Goal: Transaction & Acquisition: Book appointment/travel/reservation

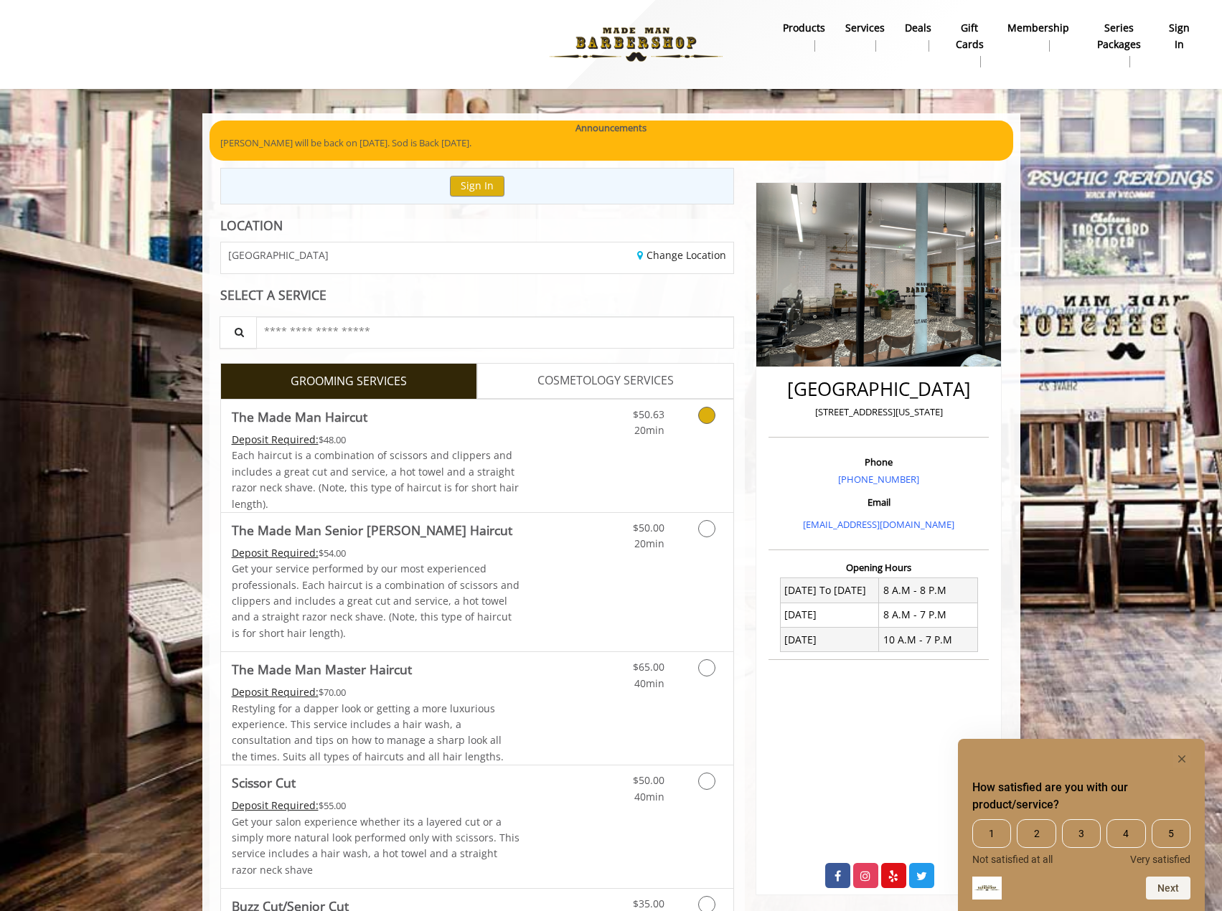
click at [596, 436] on div "$50.63 20min" at bounding box center [634, 419] width 81 height 39
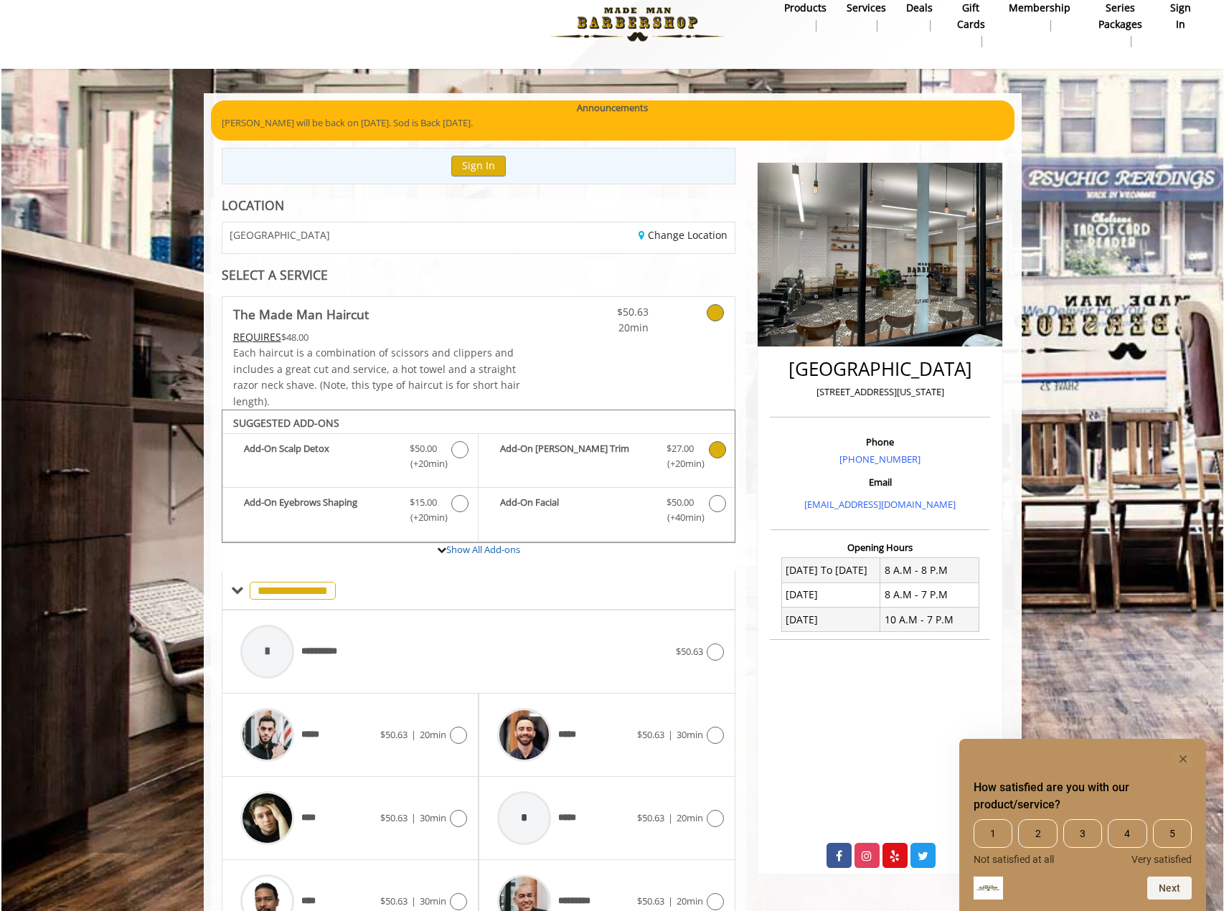
scroll to position [103, 0]
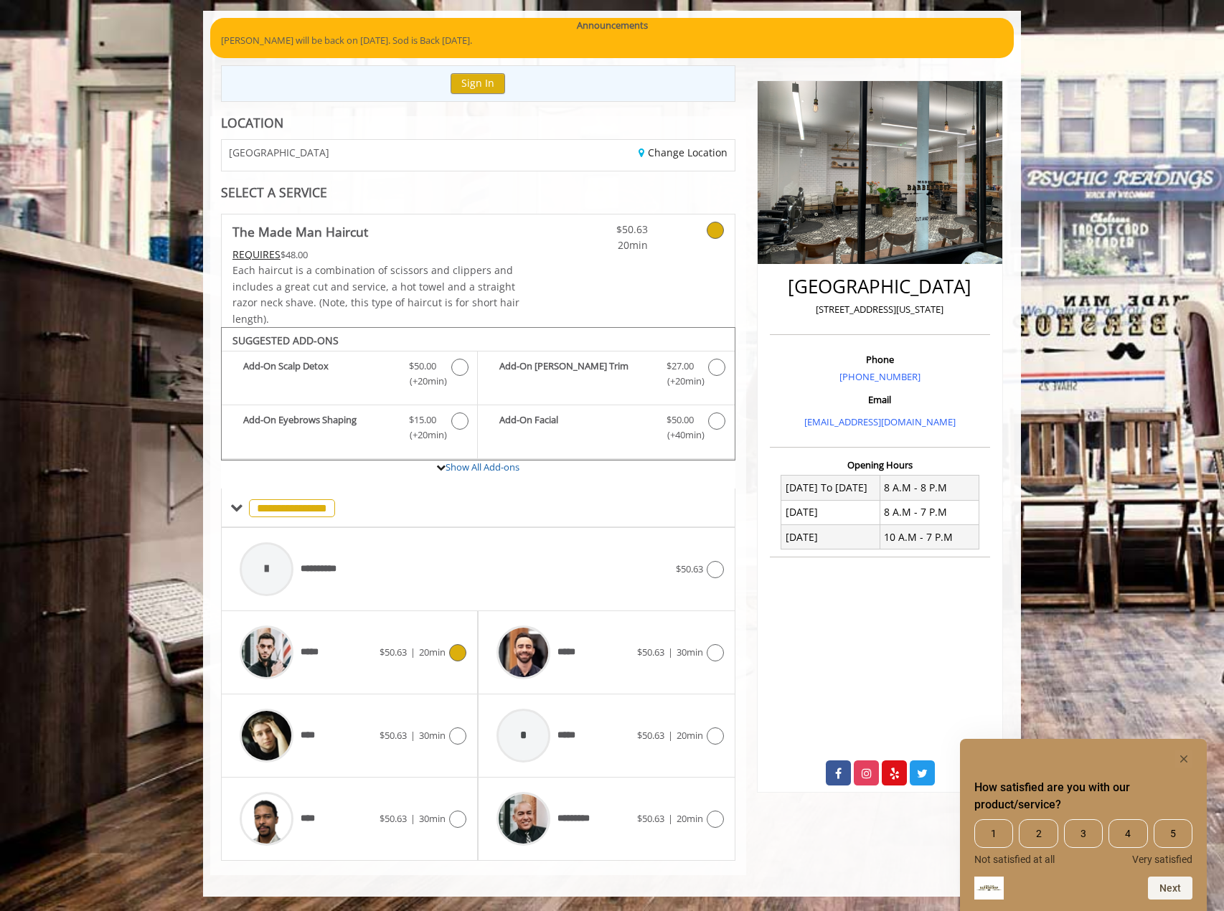
click at [361, 650] on div "*****" at bounding box center [305, 652] width 147 height 68
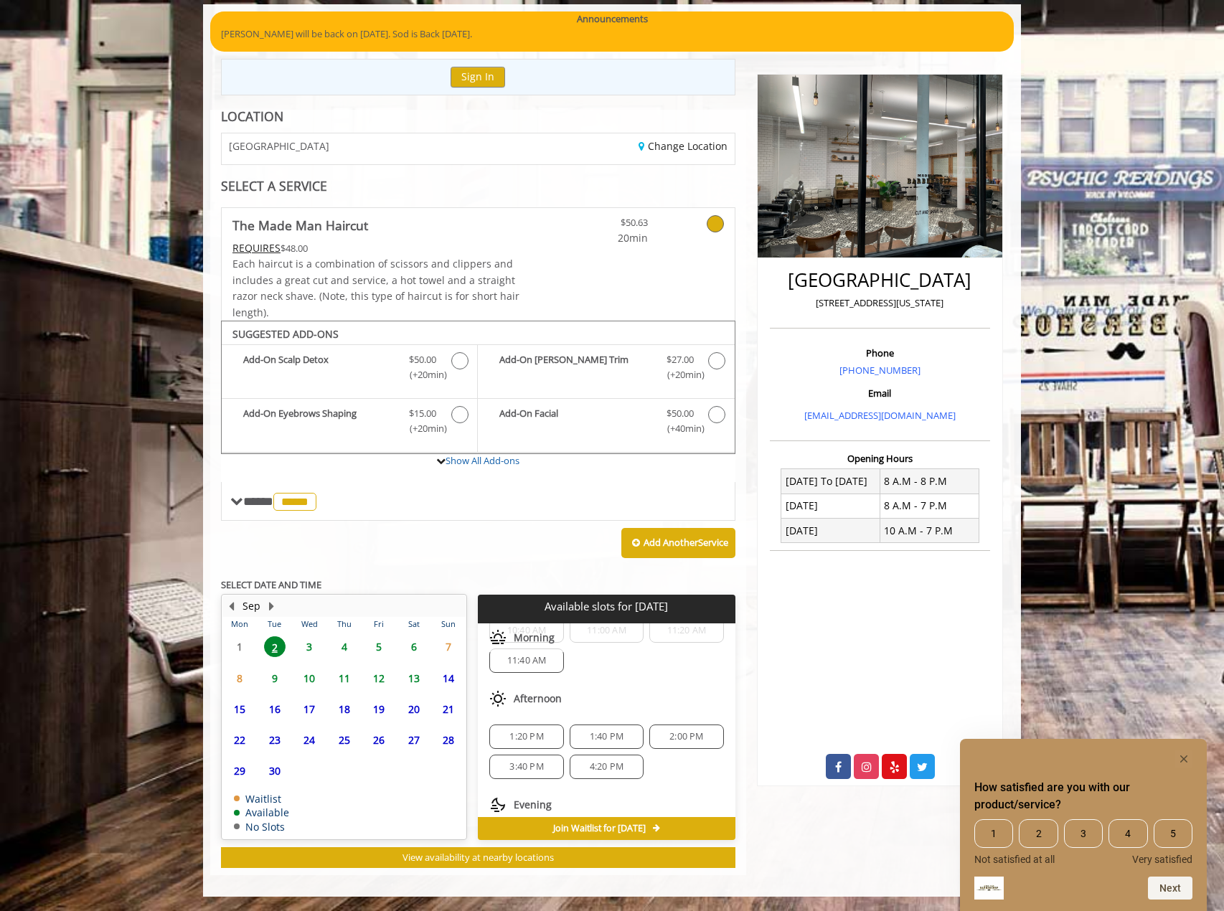
scroll to position [95, 0]
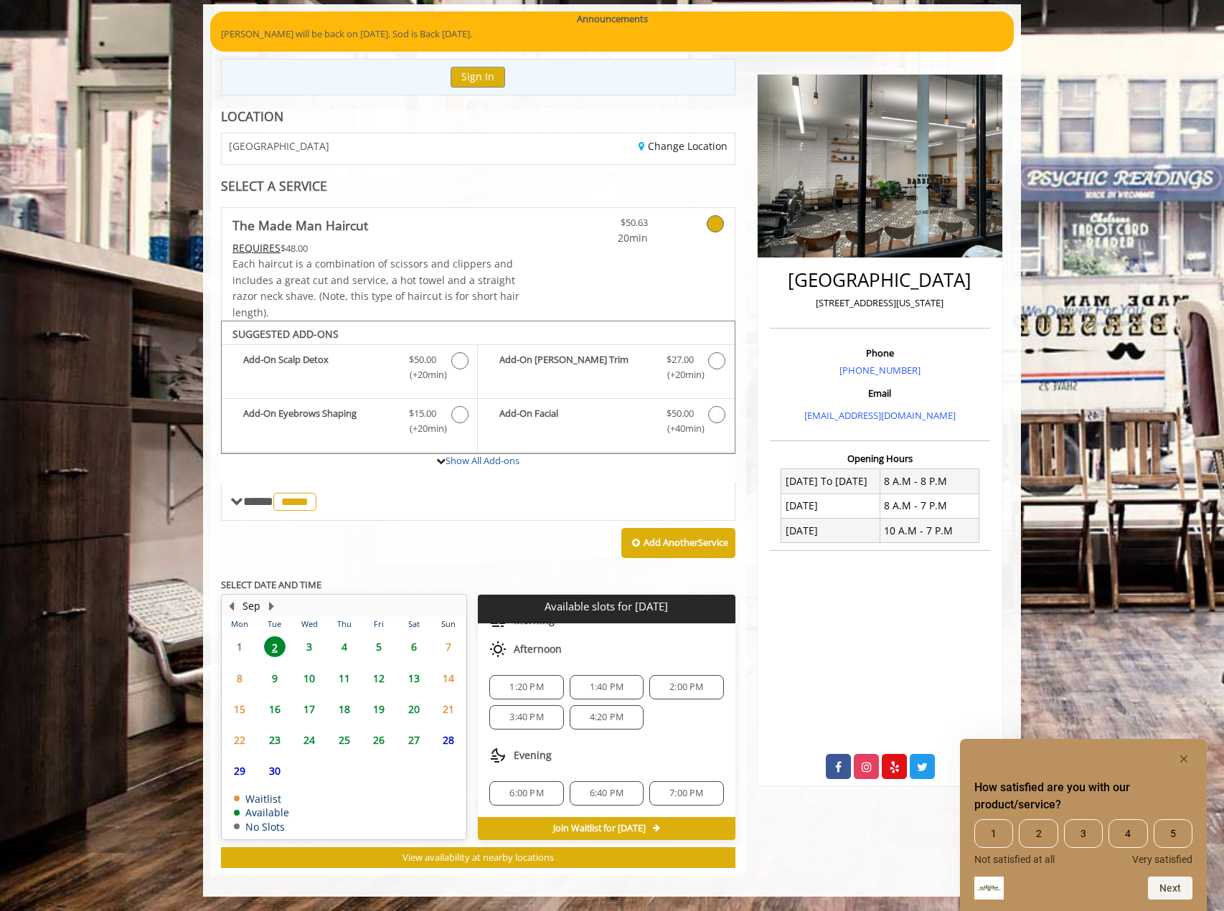
click at [519, 802] on div "6:00 PM" at bounding box center [526, 793] width 74 height 24
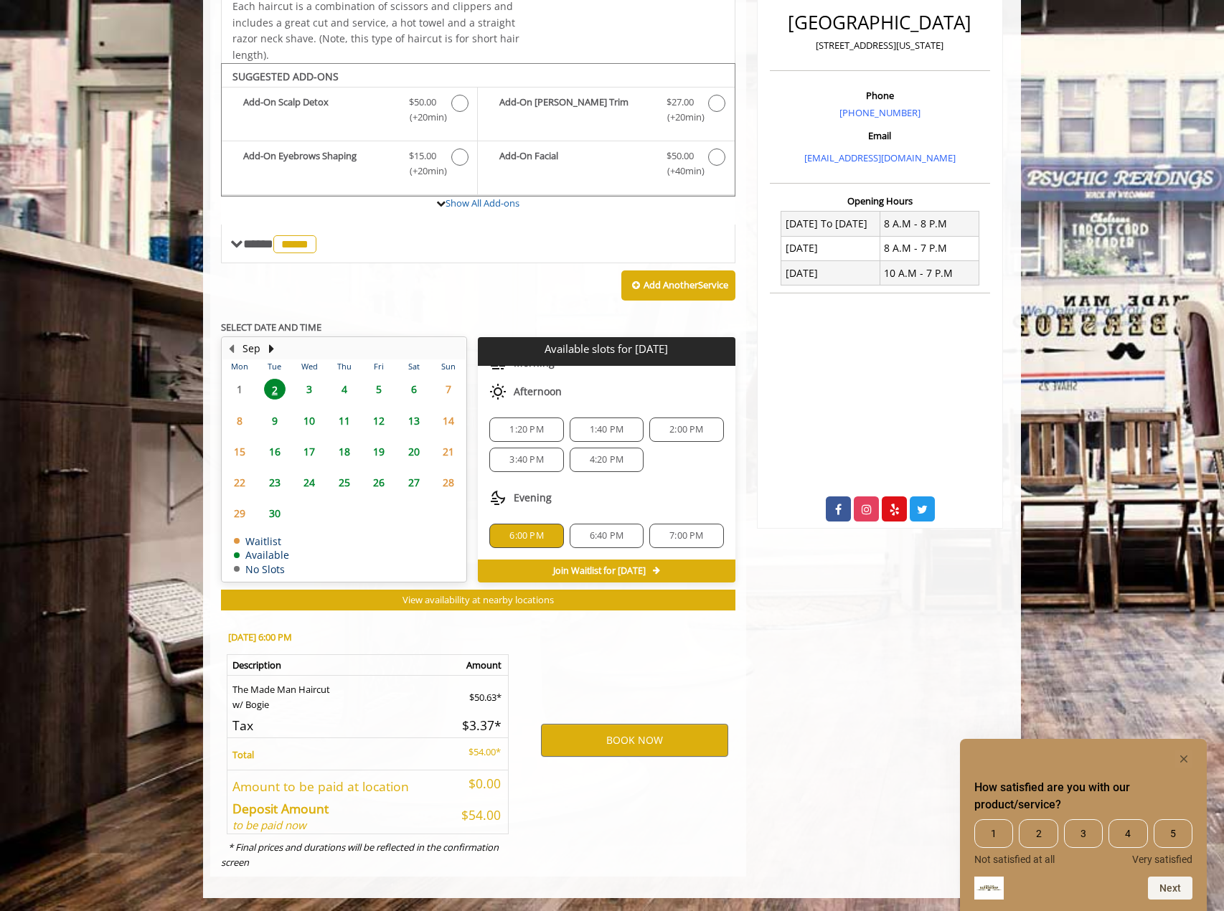
scroll to position [368, 0]
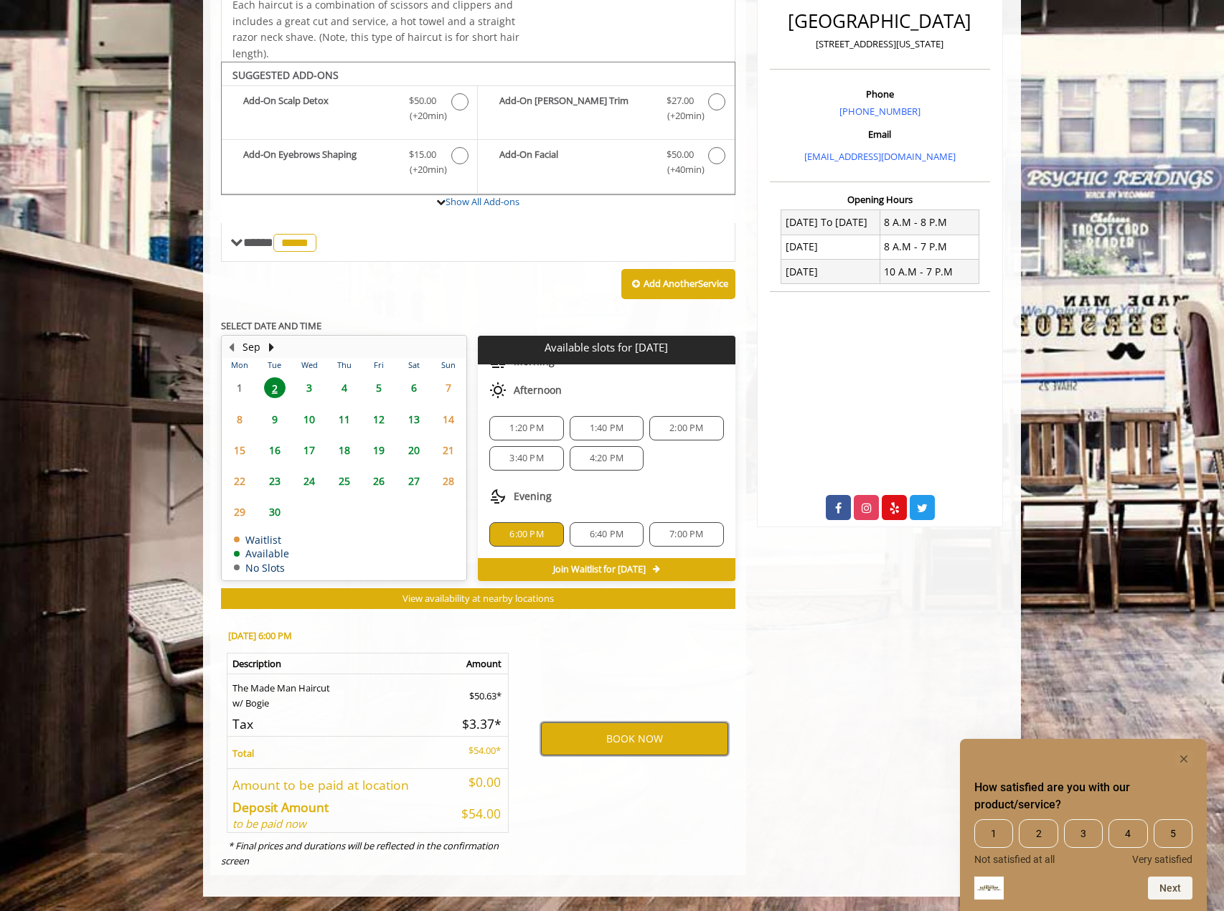
click at [603, 740] on button "BOOK NOW" at bounding box center [634, 738] width 187 height 33
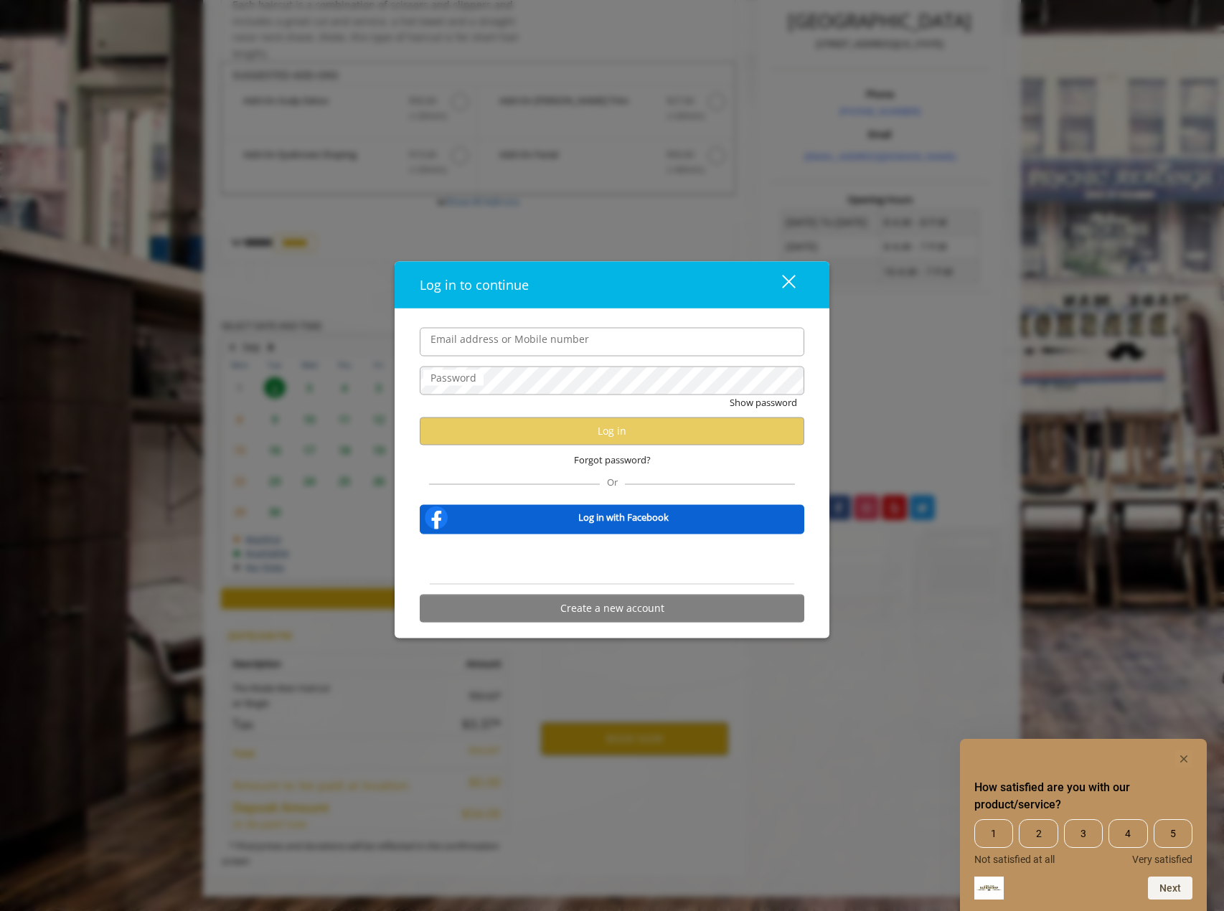
type input "**********"
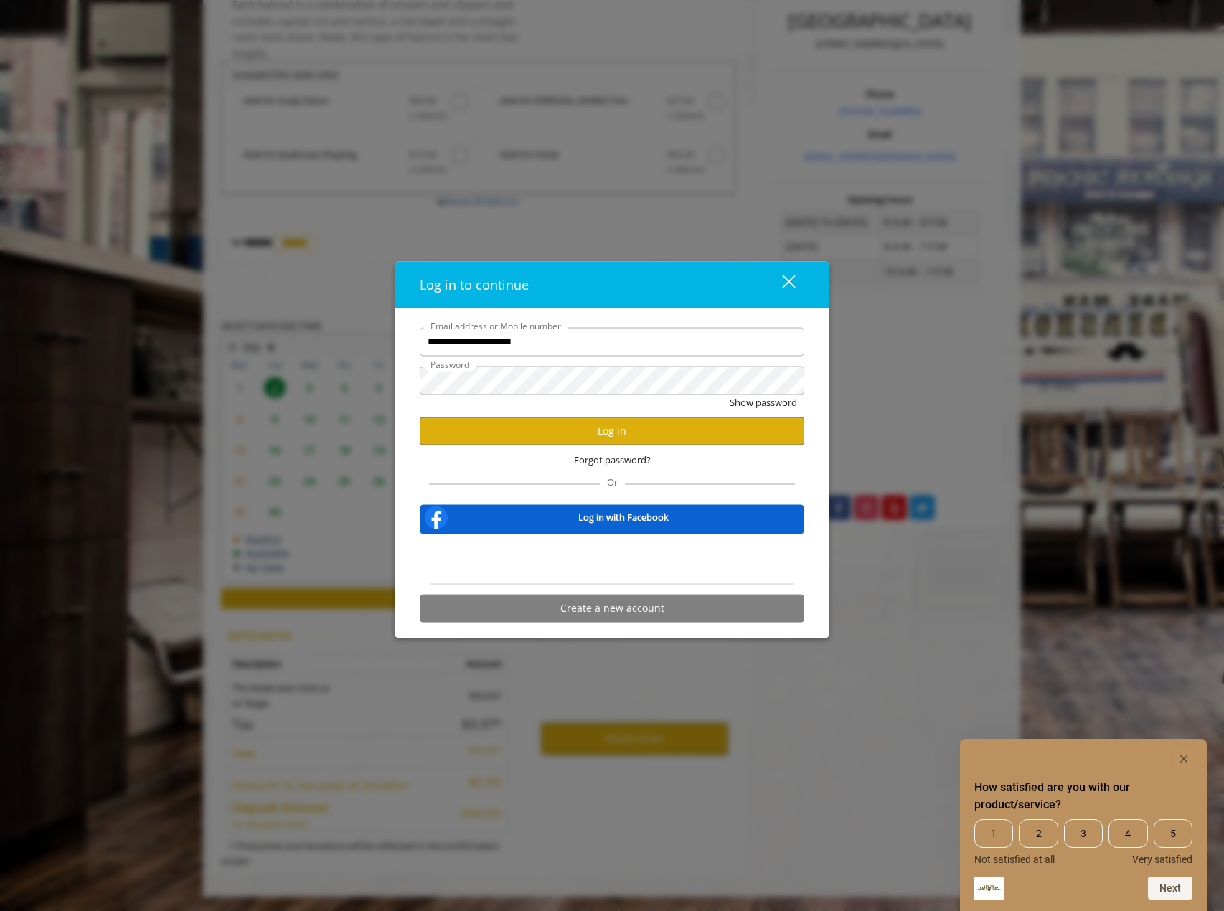
scroll to position [0, 0]
click at [560, 438] on button "Log in" at bounding box center [612, 431] width 385 height 28
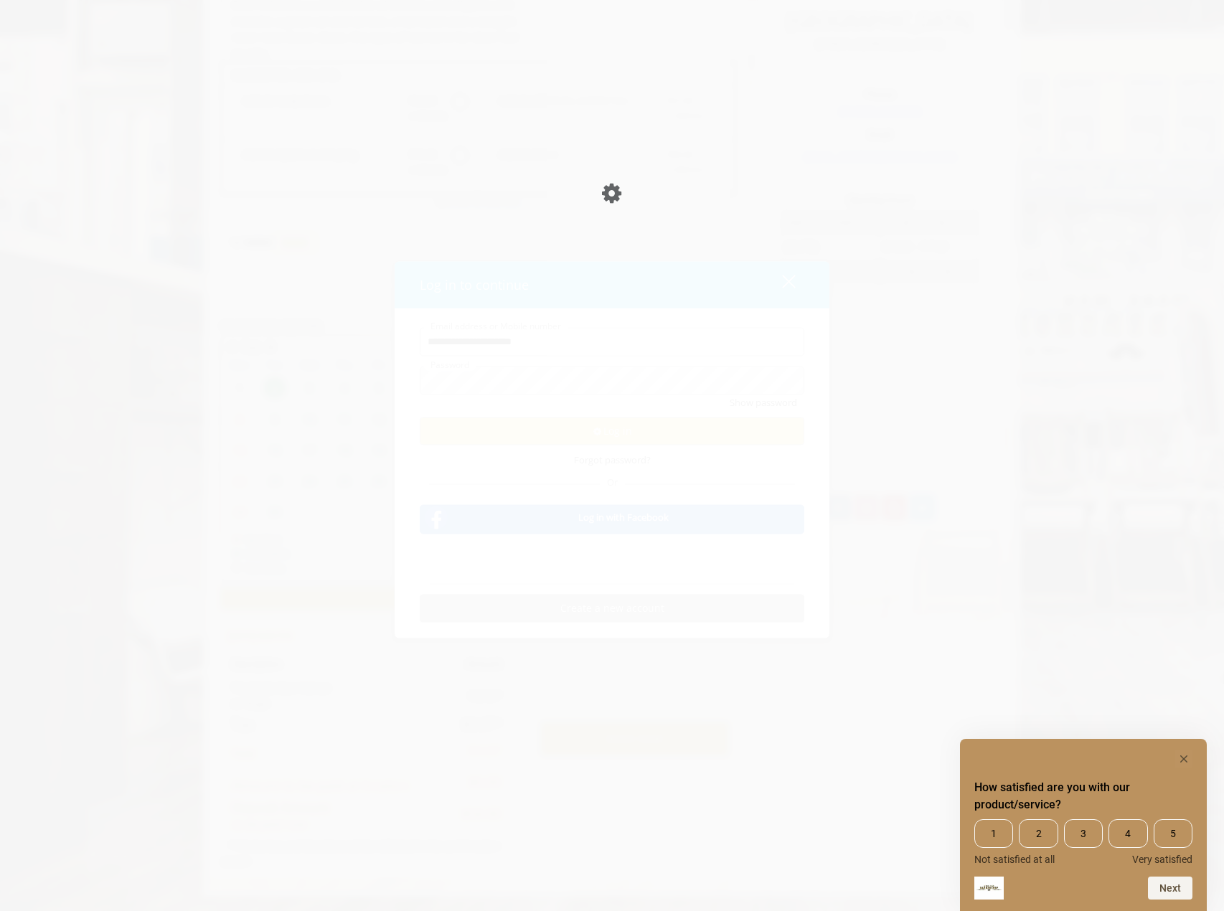
scroll to position [317, 0]
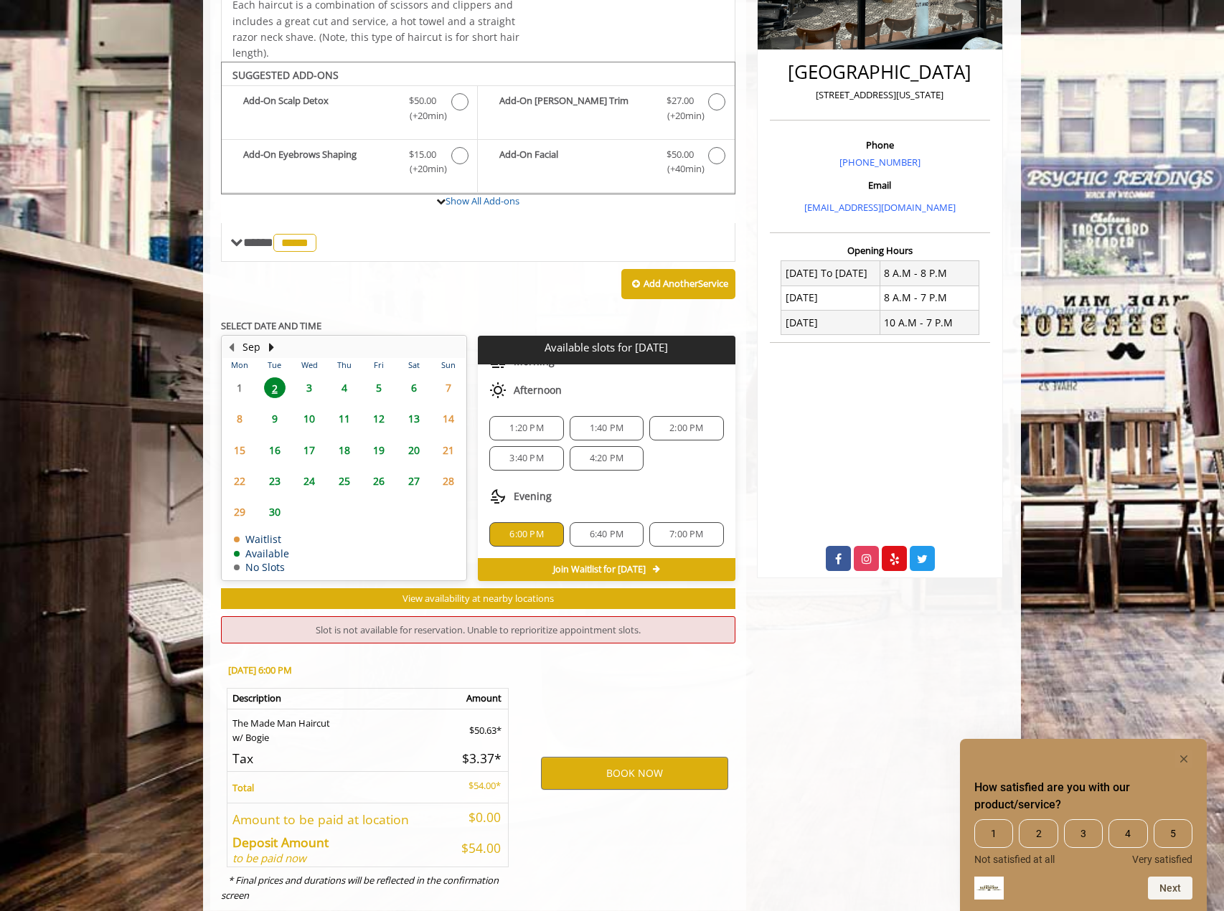
click at [626, 697] on div "BOOK NOW" at bounding box center [634, 773] width 223 height 245
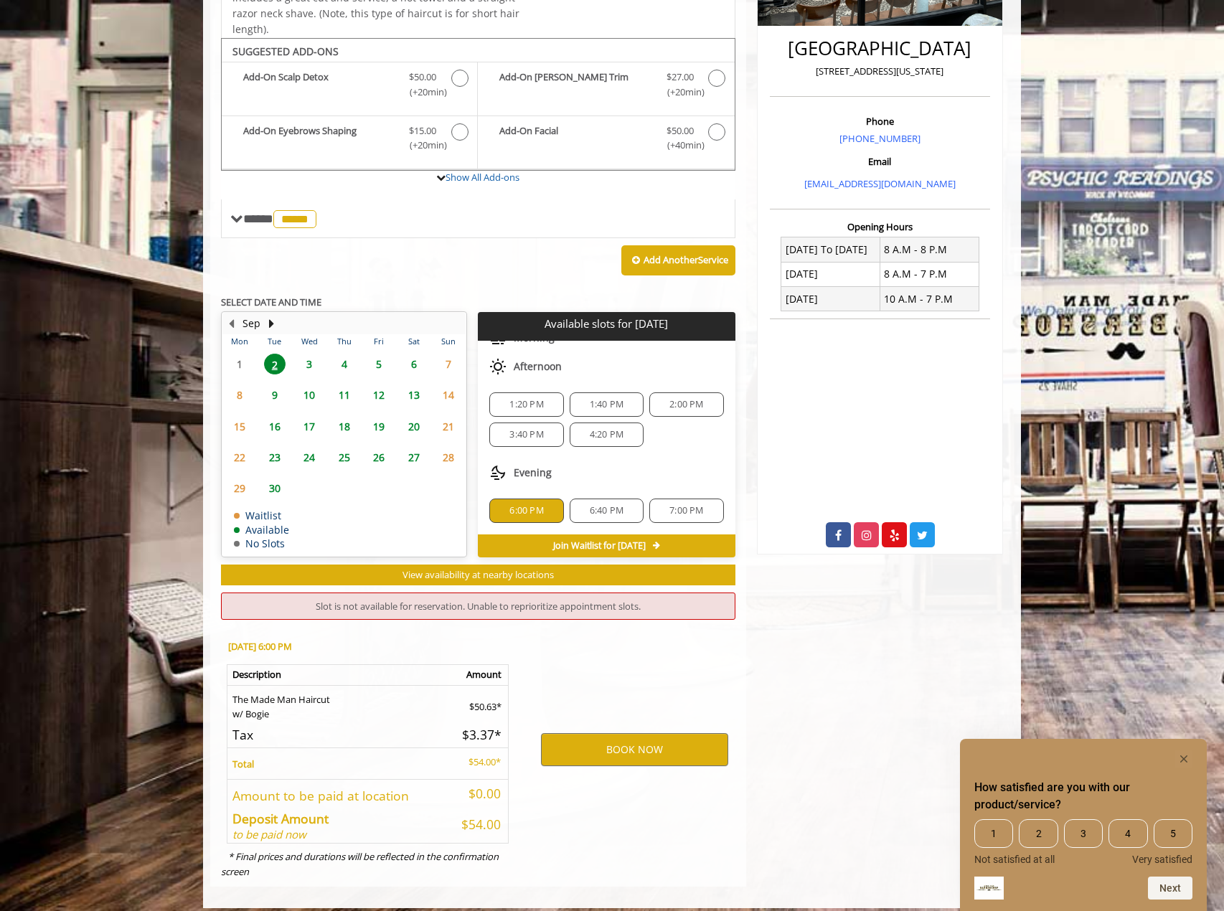
scroll to position [352, 0]
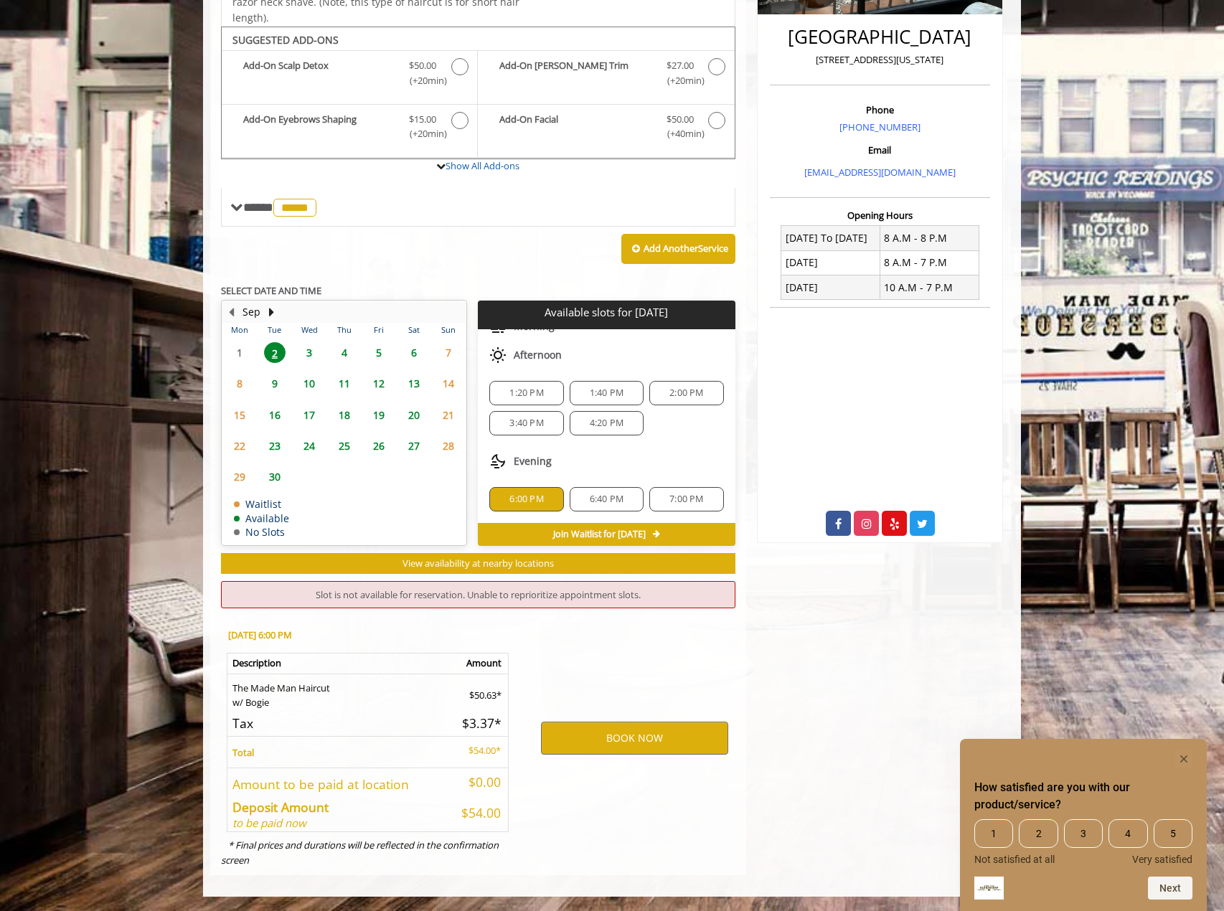
click at [580, 646] on div "BOOK NOW" at bounding box center [634, 738] width 223 height 245
click at [593, 740] on button "BOOK NOW" at bounding box center [634, 738] width 187 height 33
click at [600, 664] on div "BOOK NOW" at bounding box center [634, 738] width 223 height 245
click at [595, 496] on span "6:40 PM" at bounding box center [607, 499] width 34 height 11
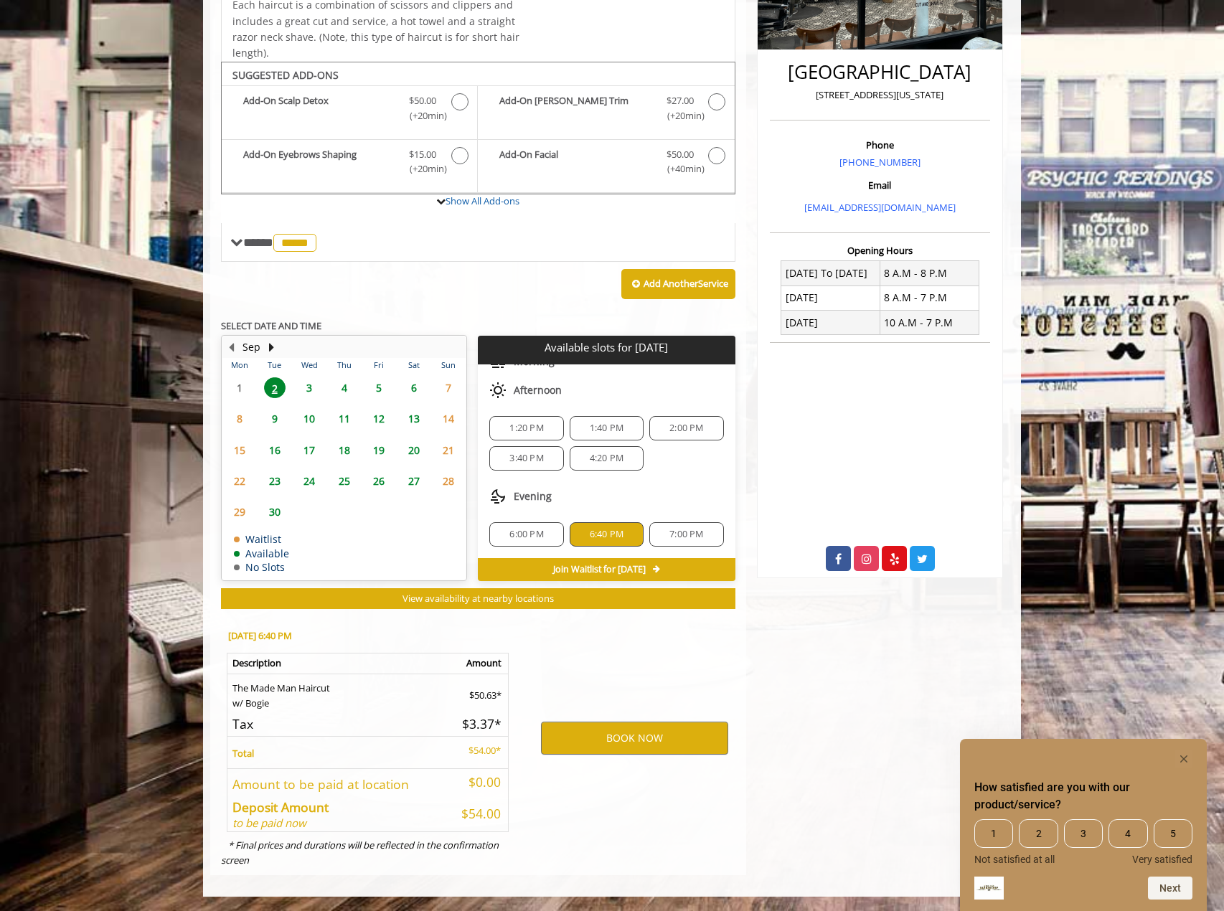
drag, startPoint x: 614, startPoint y: 460, endPoint x: 577, endPoint y: 475, distance: 40.2
click at [615, 460] on span "4:20 PM" at bounding box center [607, 458] width 34 height 11
click at [528, 528] on div "6:00 PM" at bounding box center [526, 534] width 74 height 24
click at [599, 494] on div "Evening" at bounding box center [606, 496] width 257 height 29
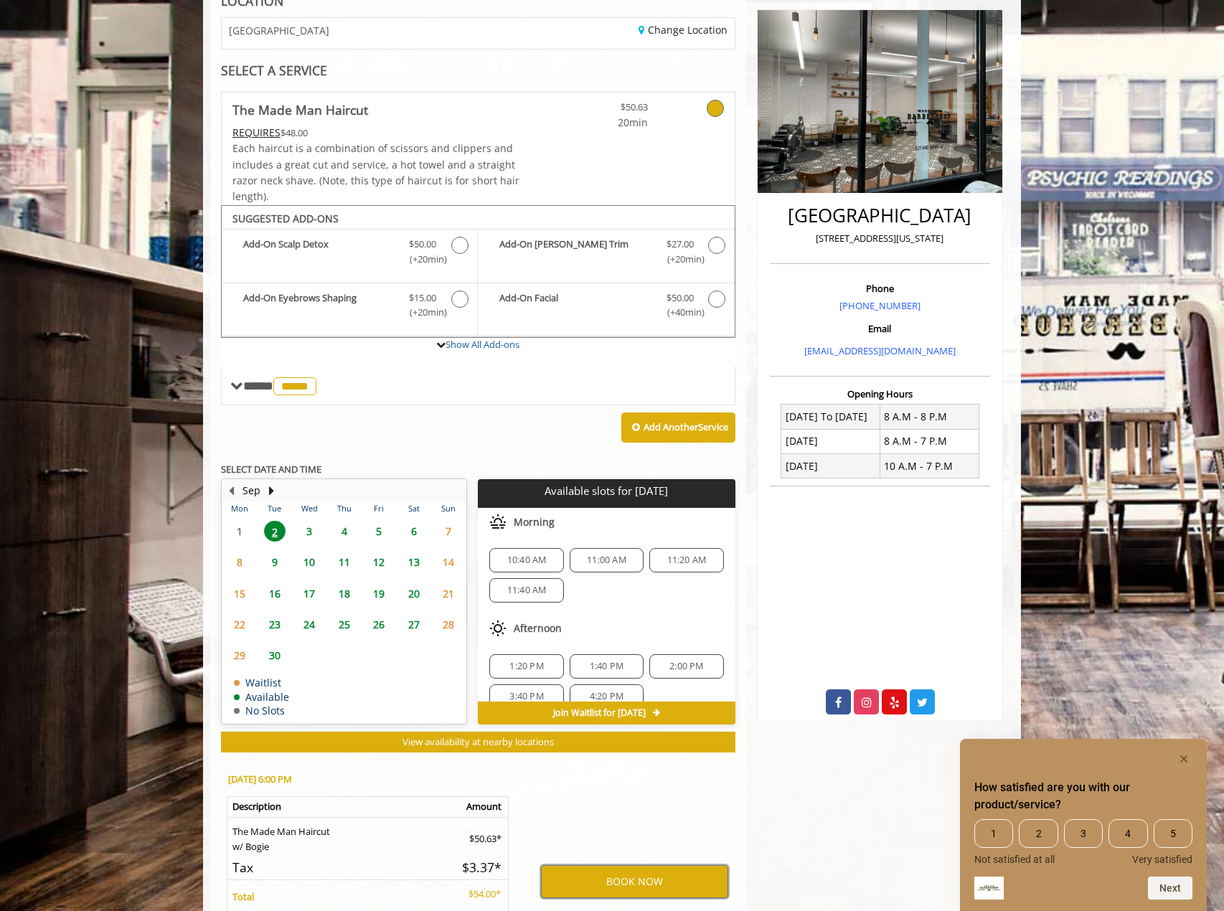
scroll to position [0, 0]
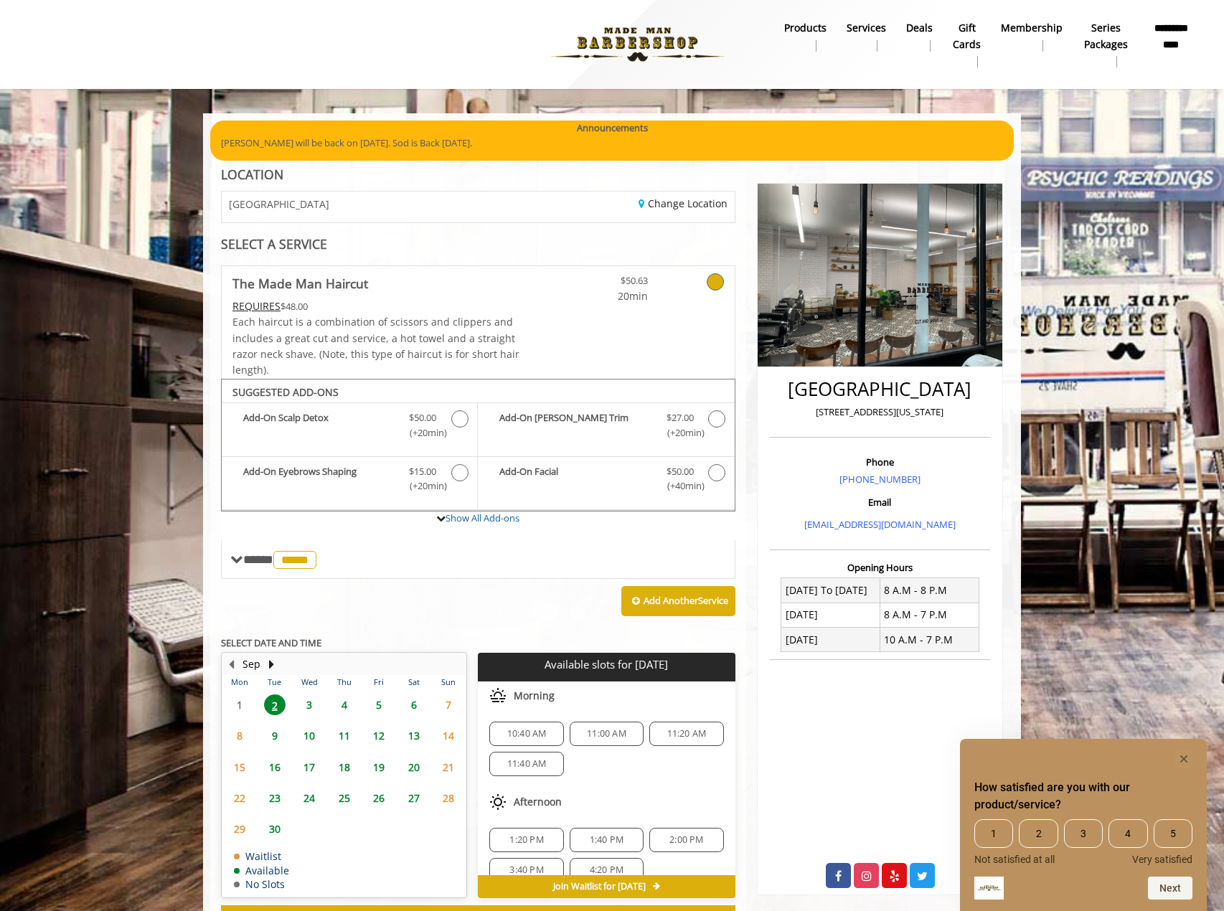
click at [107, 184] on body "**********" at bounding box center [612, 663] width 1224 height 1101
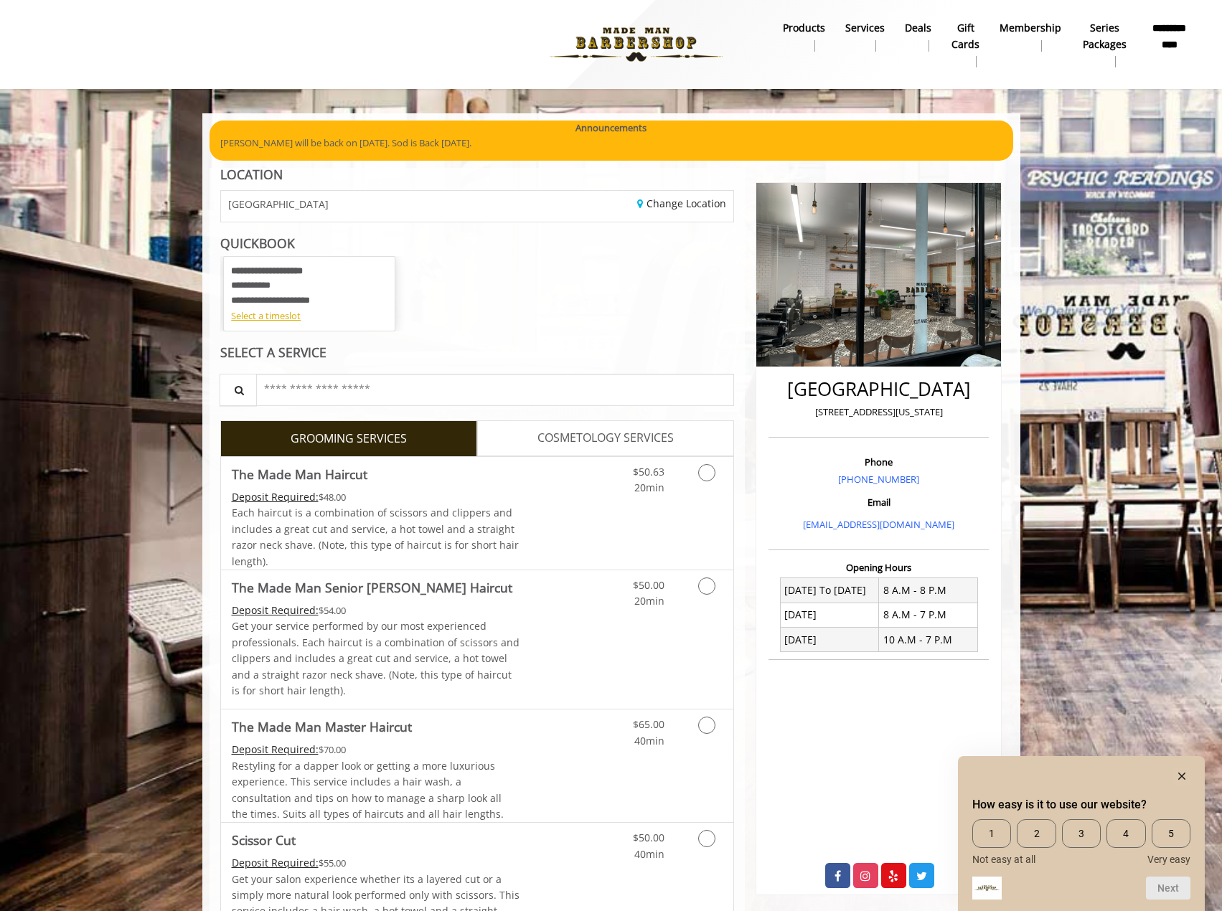
click at [262, 313] on div "Select a timeslot" at bounding box center [309, 315] width 156 height 15
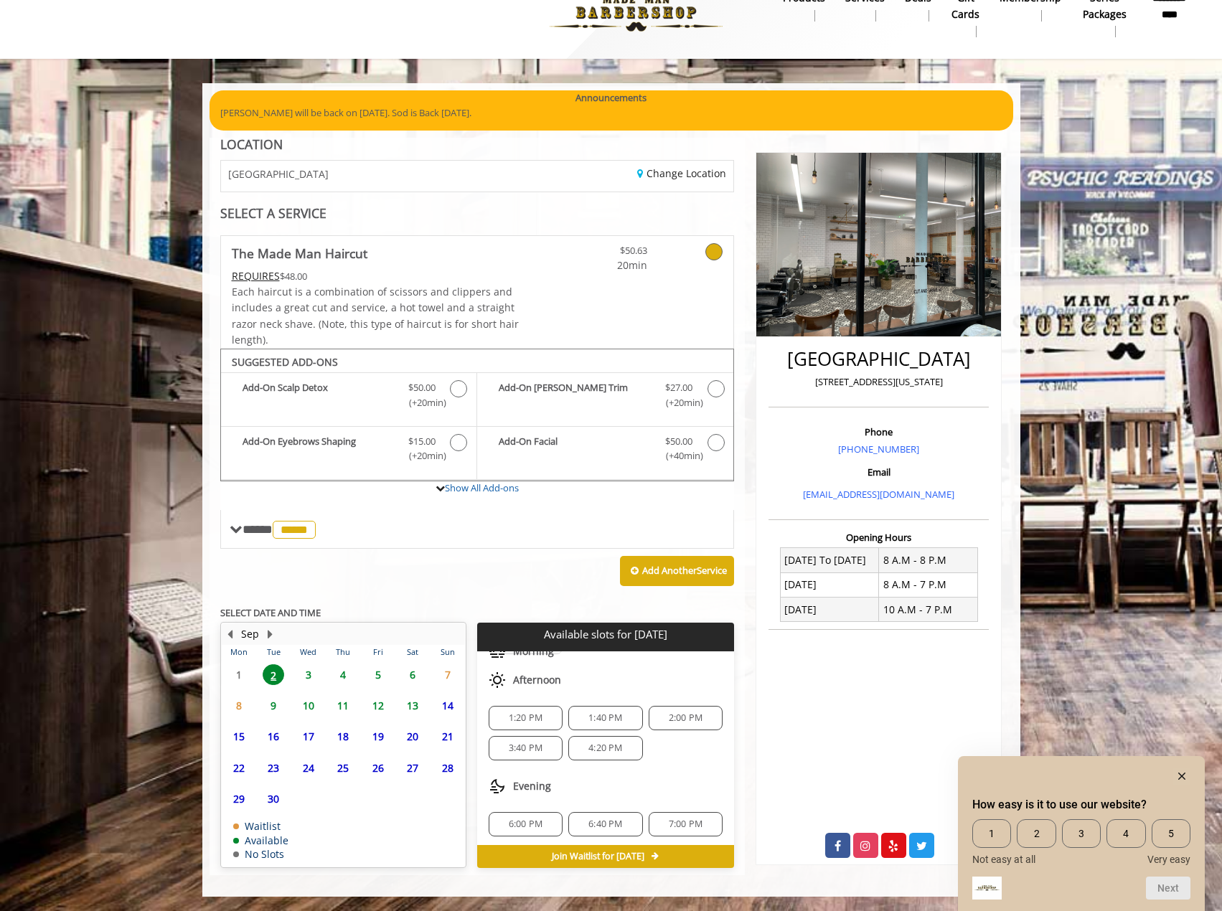
scroll to position [95, 0]
click at [525, 821] on span "6:00 PM" at bounding box center [526, 821] width 34 height 11
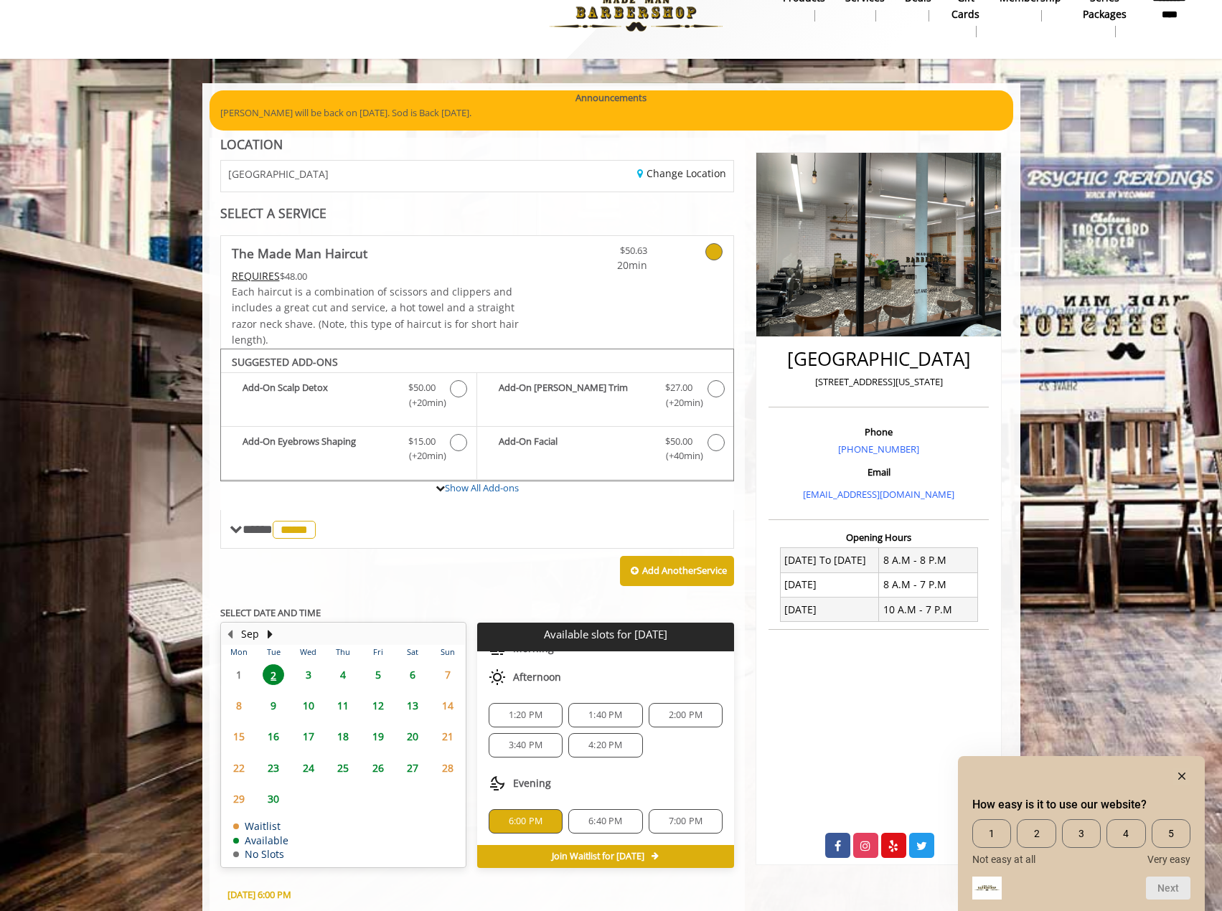
scroll to position [289, 0]
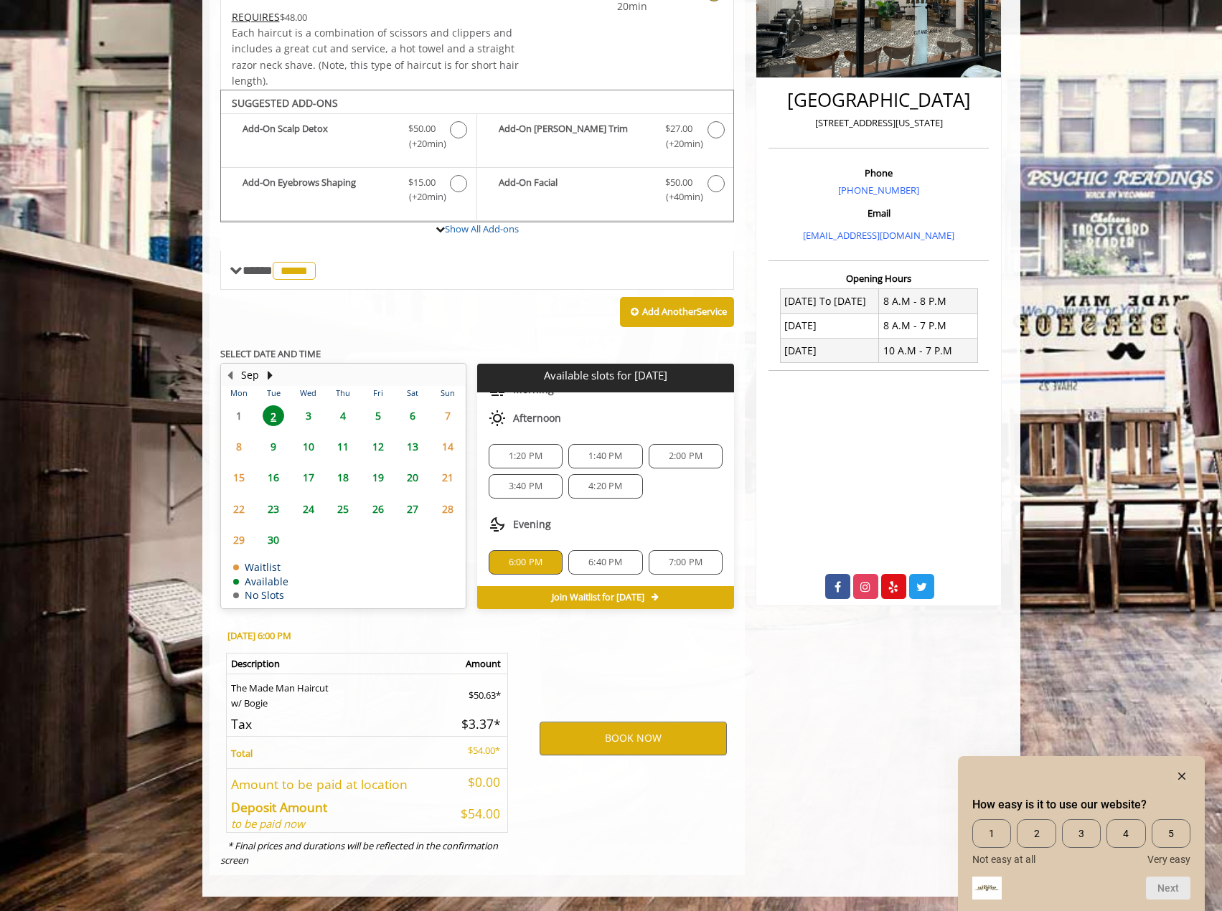
click at [608, 682] on div "BOOK NOW" at bounding box center [633, 738] width 223 height 245
click at [618, 748] on button "BOOK NOW" at bounding box center [632, 738] width 187 height 33
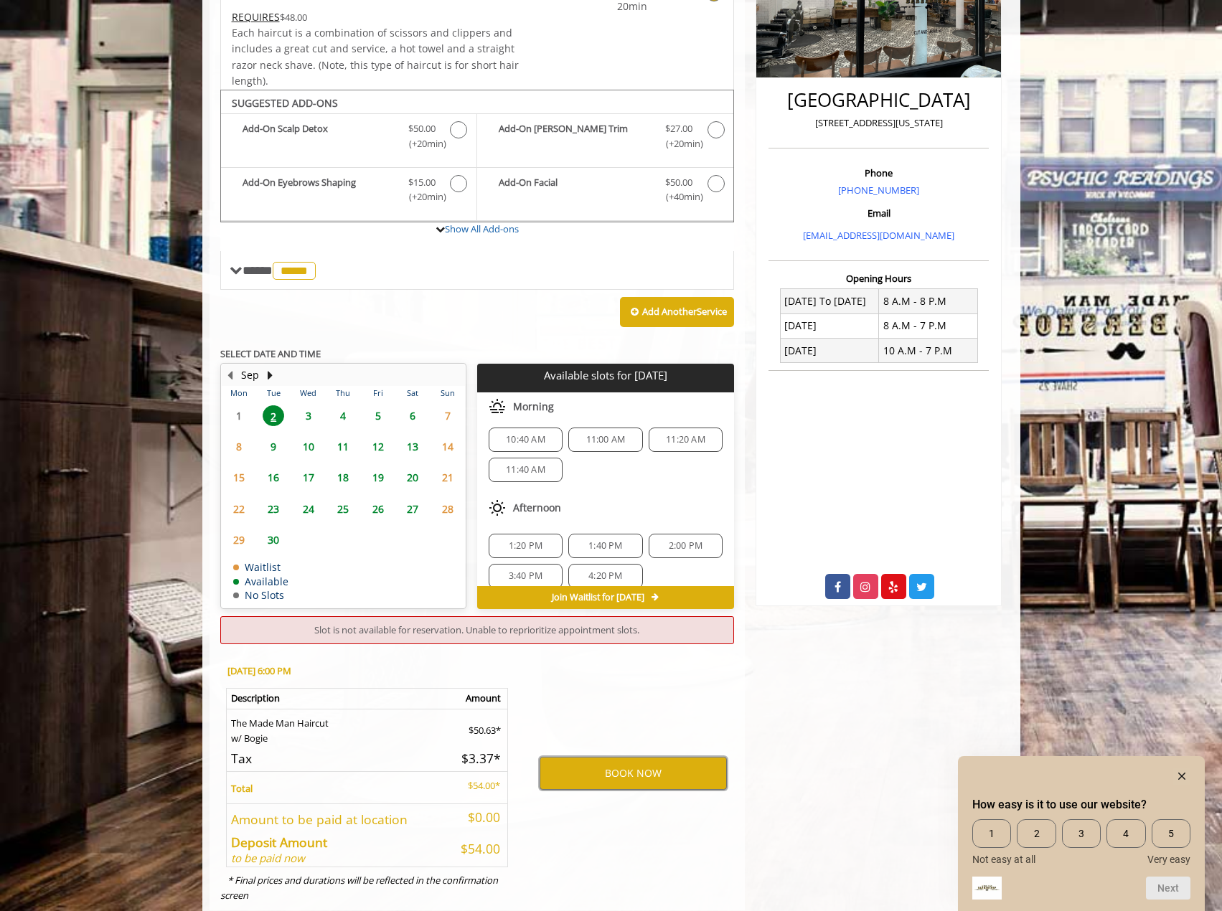
scroll to position [0, 0]
click at [639, 484] on div "10:40 AM 11:00 AM 11:20 AM 11:40 AM" at bounding box center [605, 459] width 257 height 77
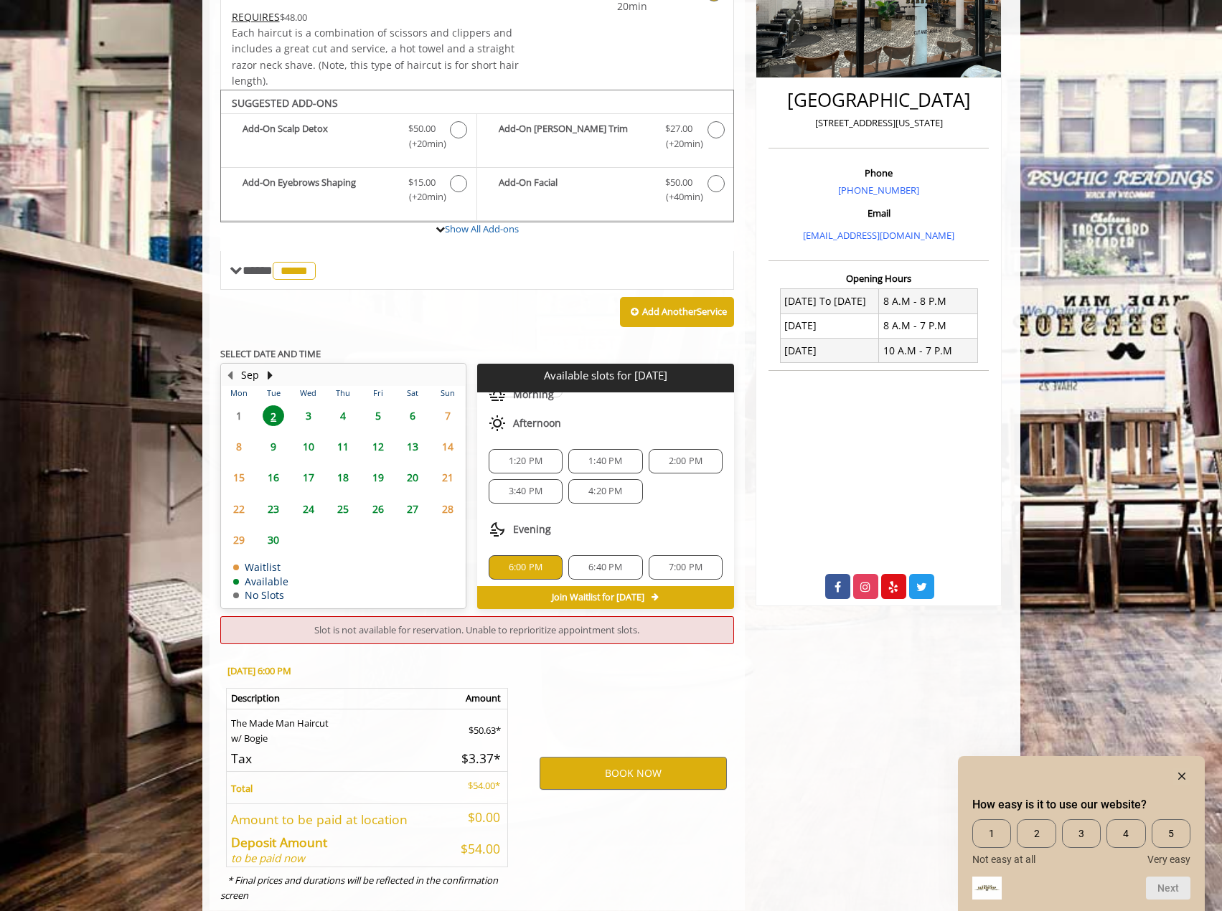
scroll to position [95, 0]
click at [605, 567] on span "6:40 PM" at bounding box center [605, 562] width 34 height 11
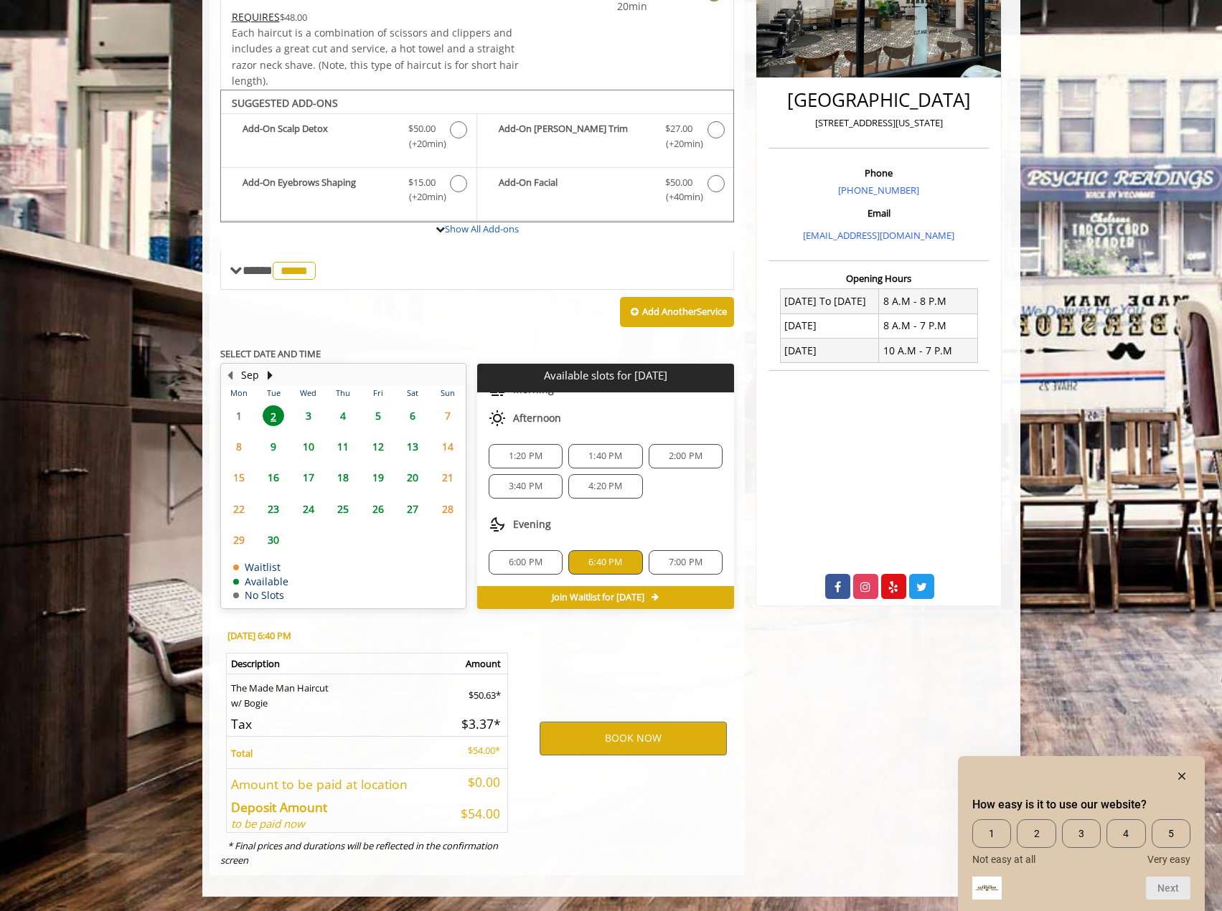
click at [156, 380] on body "**********" at bounding box center [611, 360] width 1222 height 1073
click at [611, 514] on div "Evening" at bounding box center [605, 524] width 257 height 29
click at [596, 487] on span "4:20 PM" at bounding box center [605, 486] width 34 height 11
click at [608, 735] on button "BOOK NOW" at bounding box center [632, 738] width 187 height 33
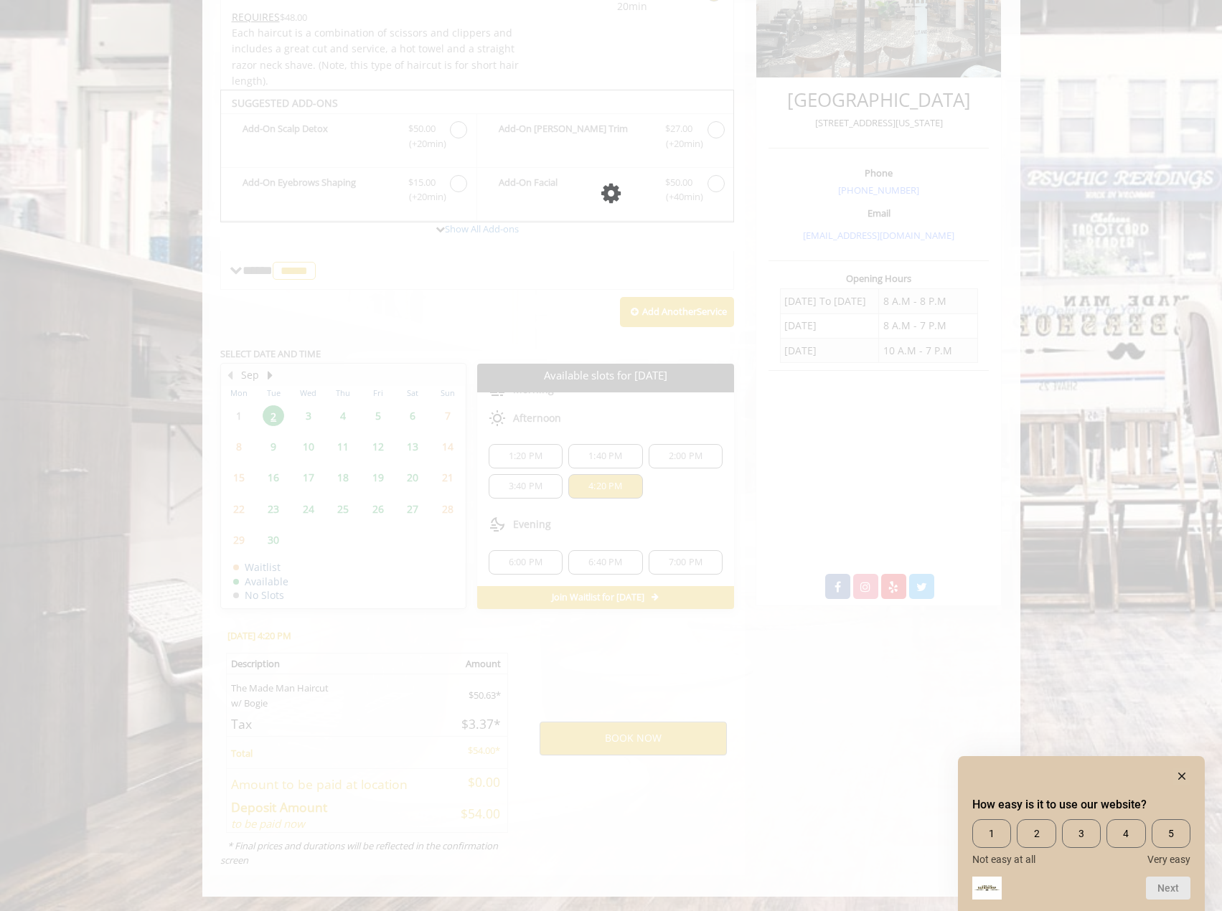
scroll to position [0, 0]
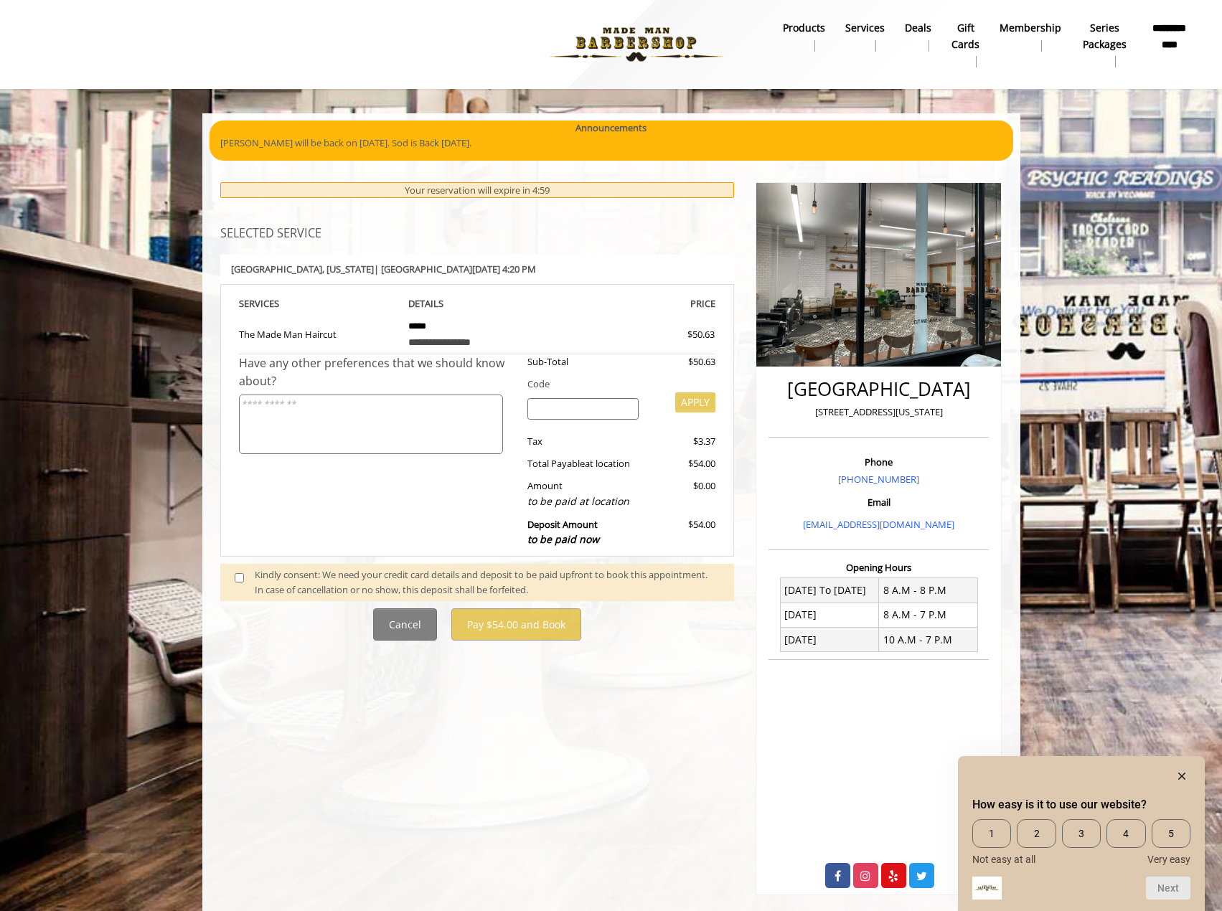
click at [138, 455] on body "**********" at bounding box center [611, 515] width 1222 height 804
click at [306, 513] on div "Have any other preferences that we should know about?" at bounding box center [378, 454] width 278 height 201
click at [1180, 773] on icon "Hide survey" at bounding box center [1181, 776] width 17 height 17
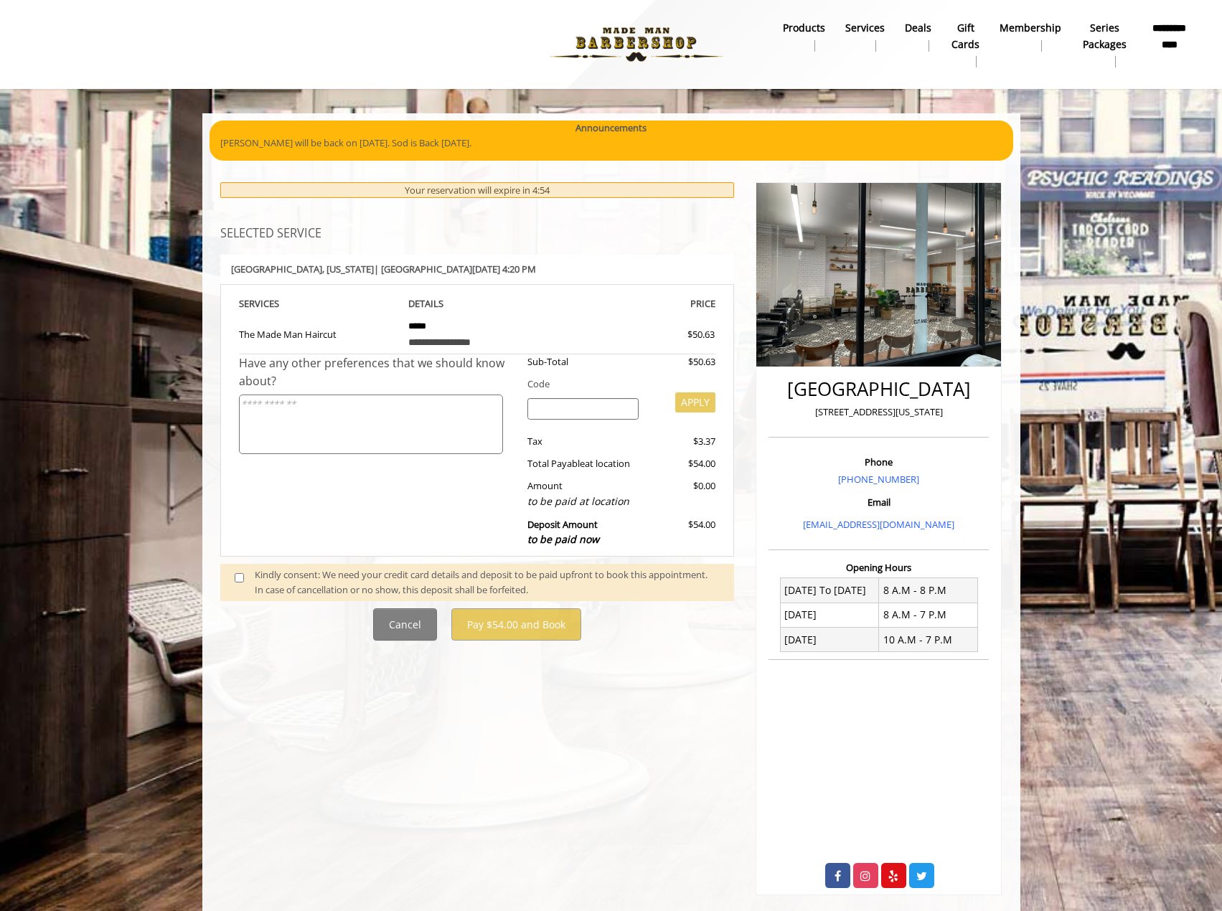
click at [372, 494] on div "Have any other preferences that we should know about?" at bounding box center [378, 454] width 278 height 201
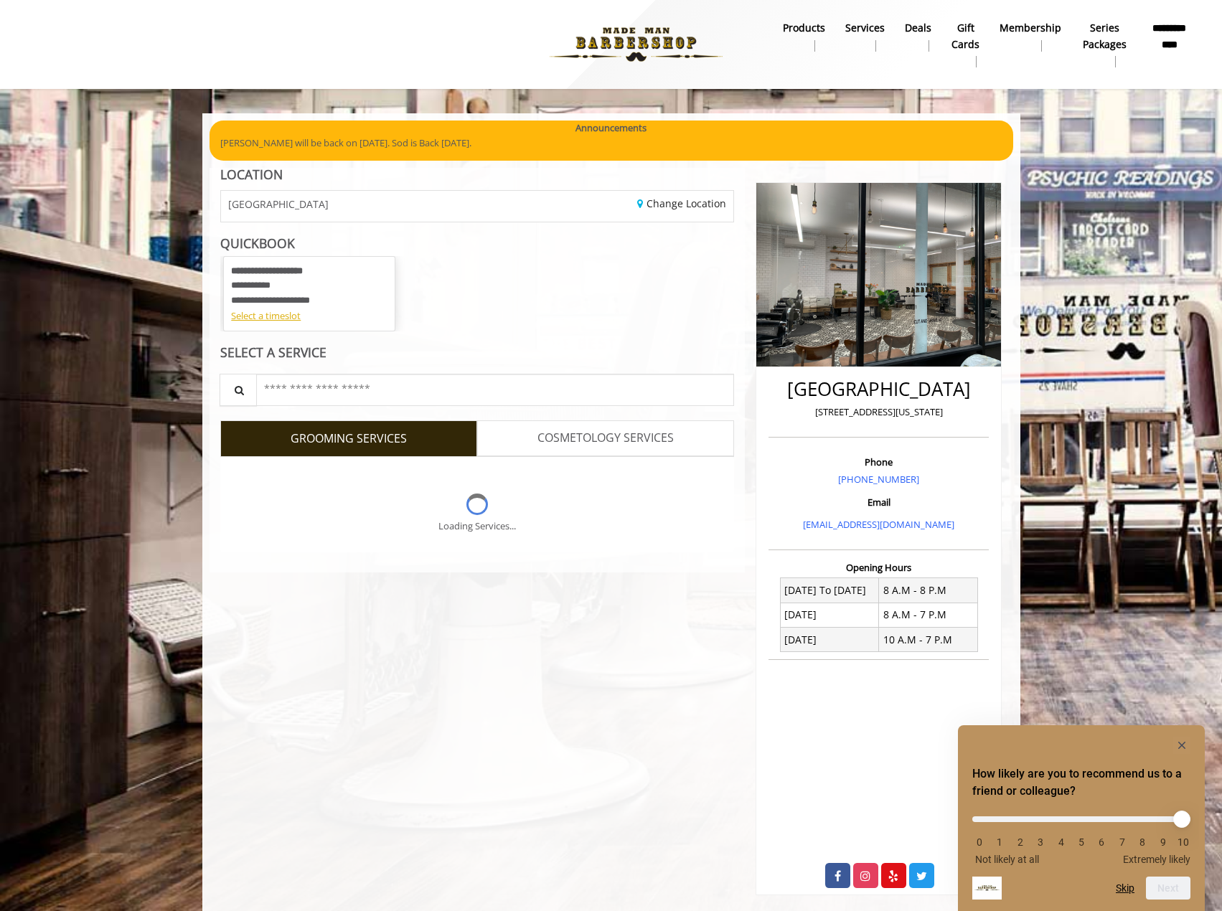
click at [88, 272] on body "**********" at bounding box center [611, 515] width 1222 height 804
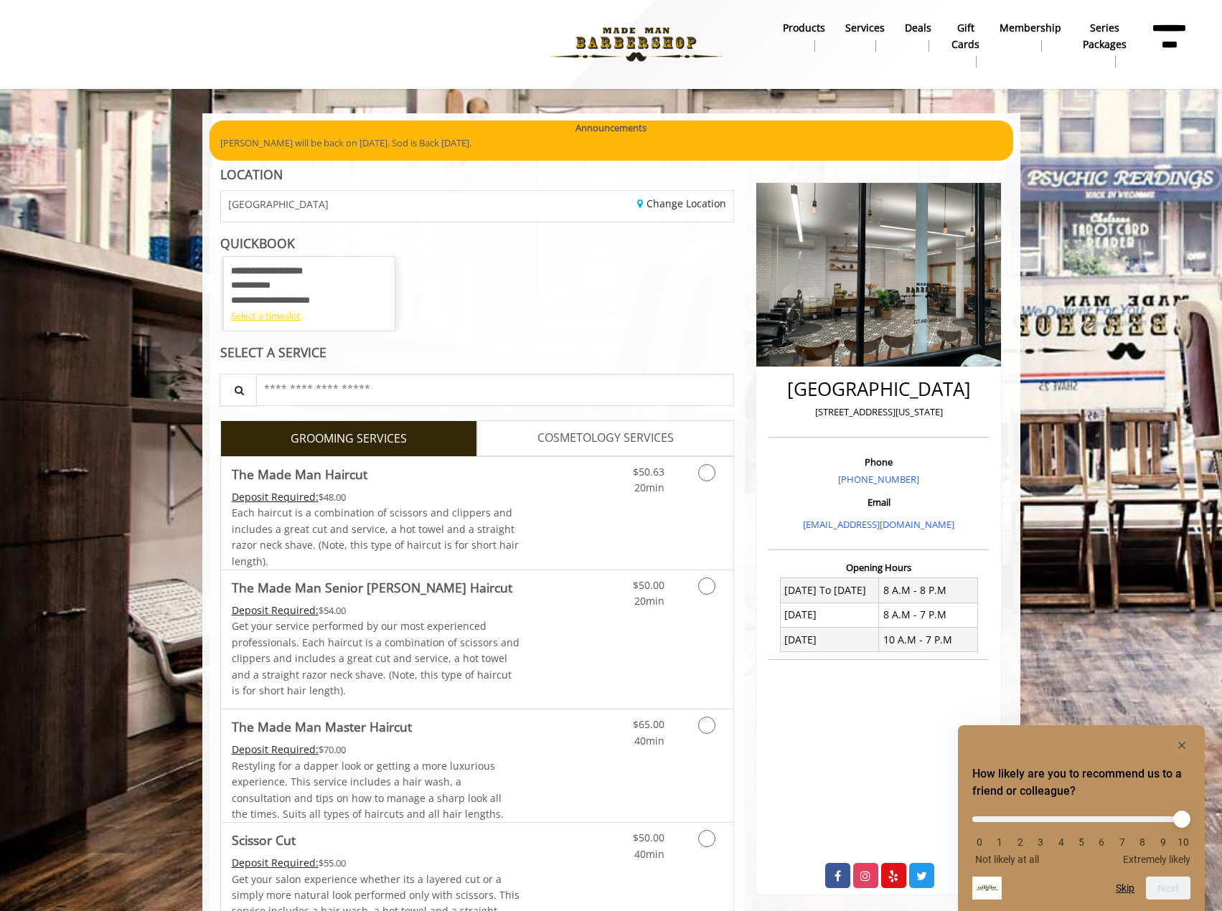
click at [277, 315] on div "Select a timeslot" at bounding box center [309, 315] width 156 height 15
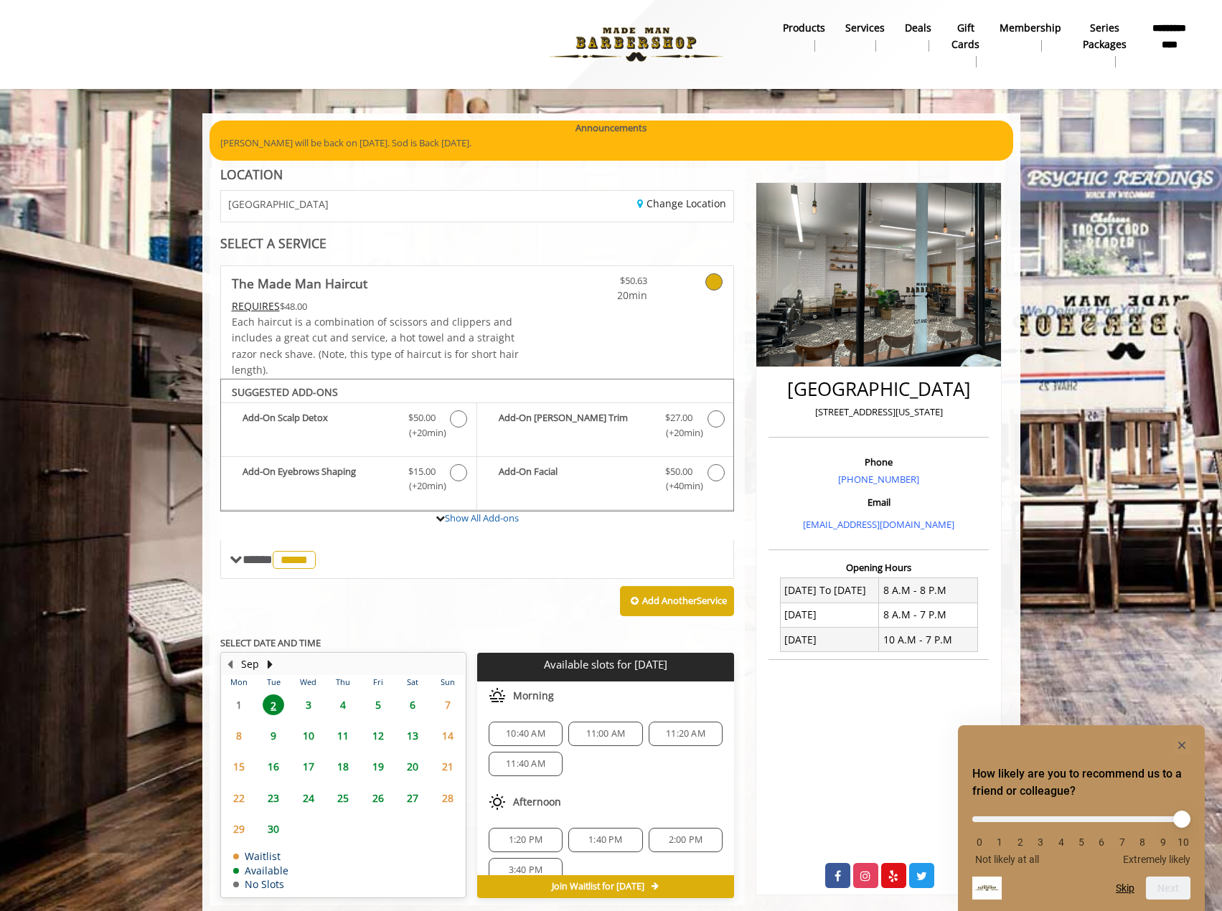
scroll to position [30, 0]
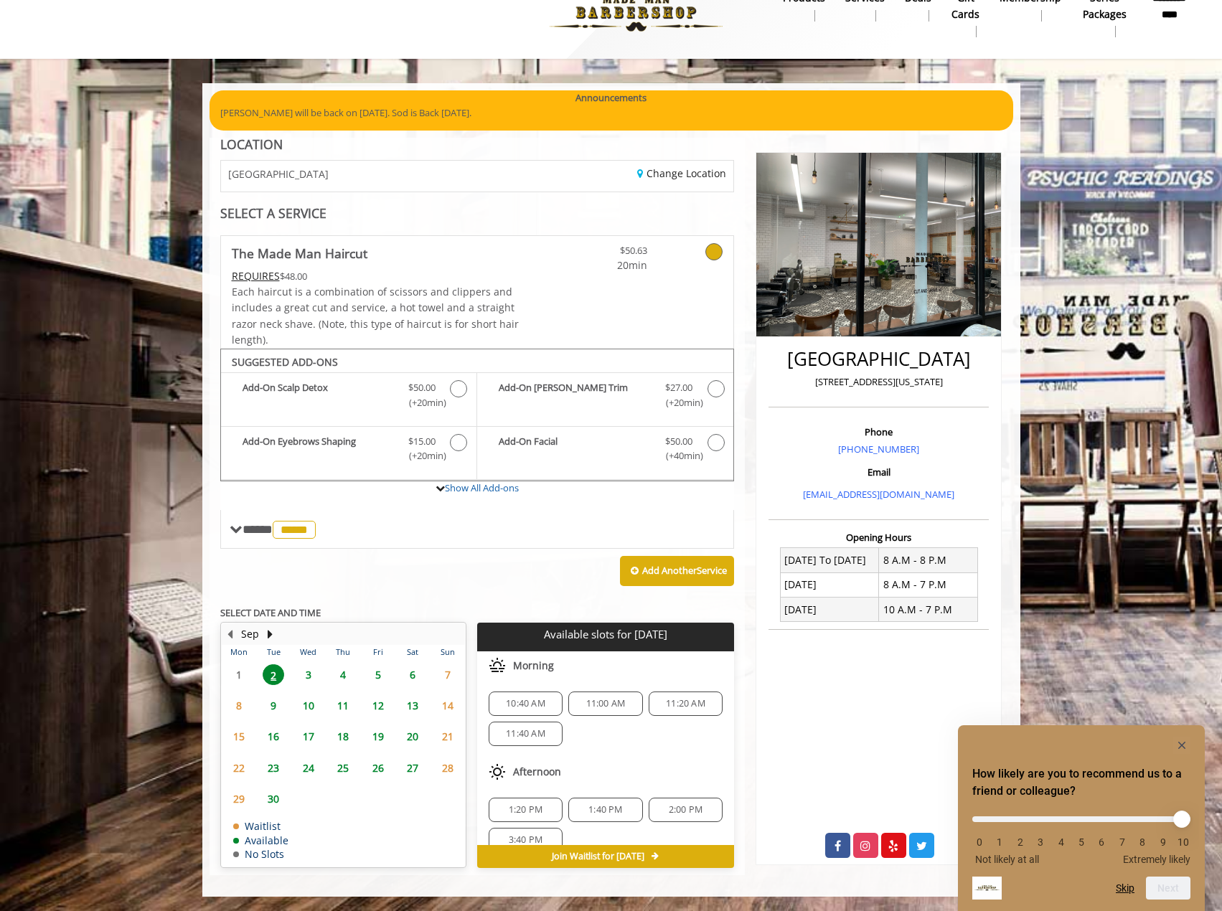
click at [308, 676] on span "3" at bounding box center [309, 674] width 22 height 21
